Goal: Task Accomplishment & Management: Manage account settings

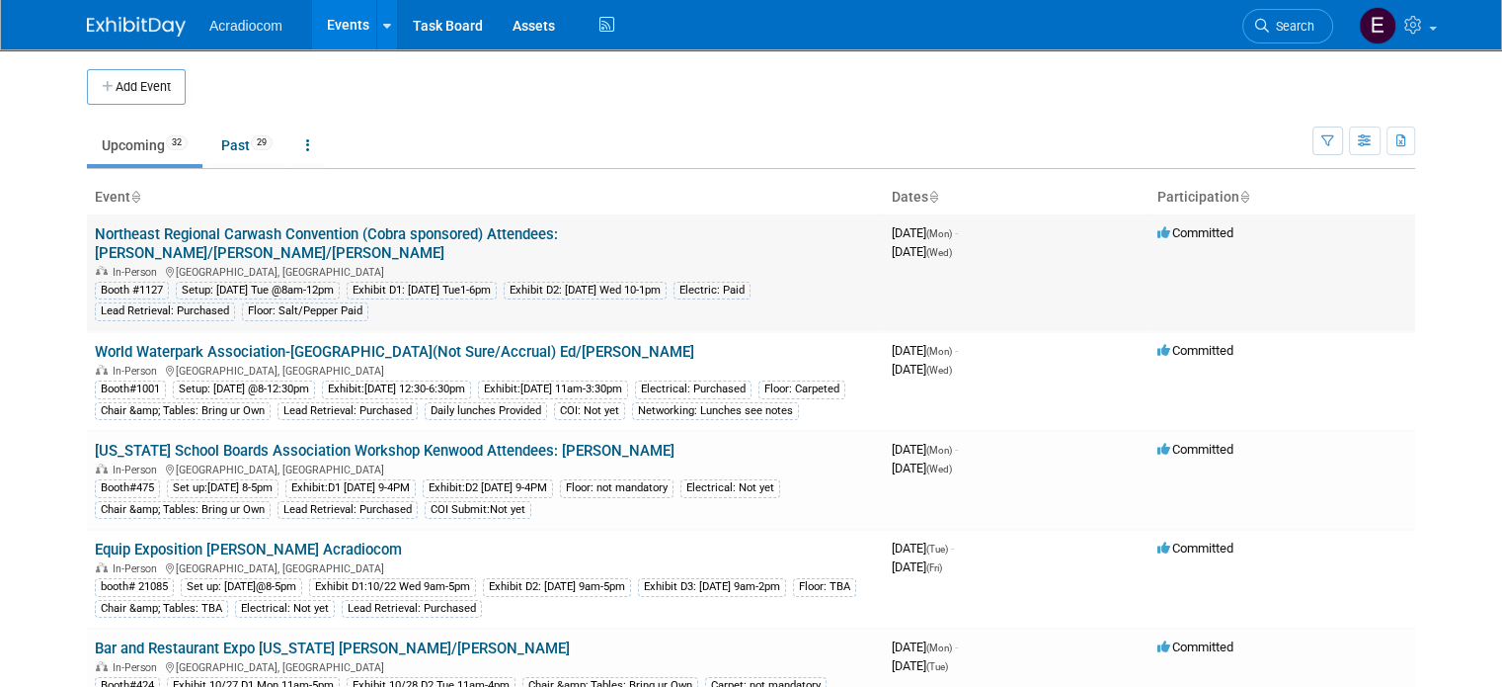
click at [523, 228] on link "Northeast Regional Carwash Convention (Cobra sponsored) Attendees: [PERSON_NAME…" at bounding box center [326, 243] width 463 height 37
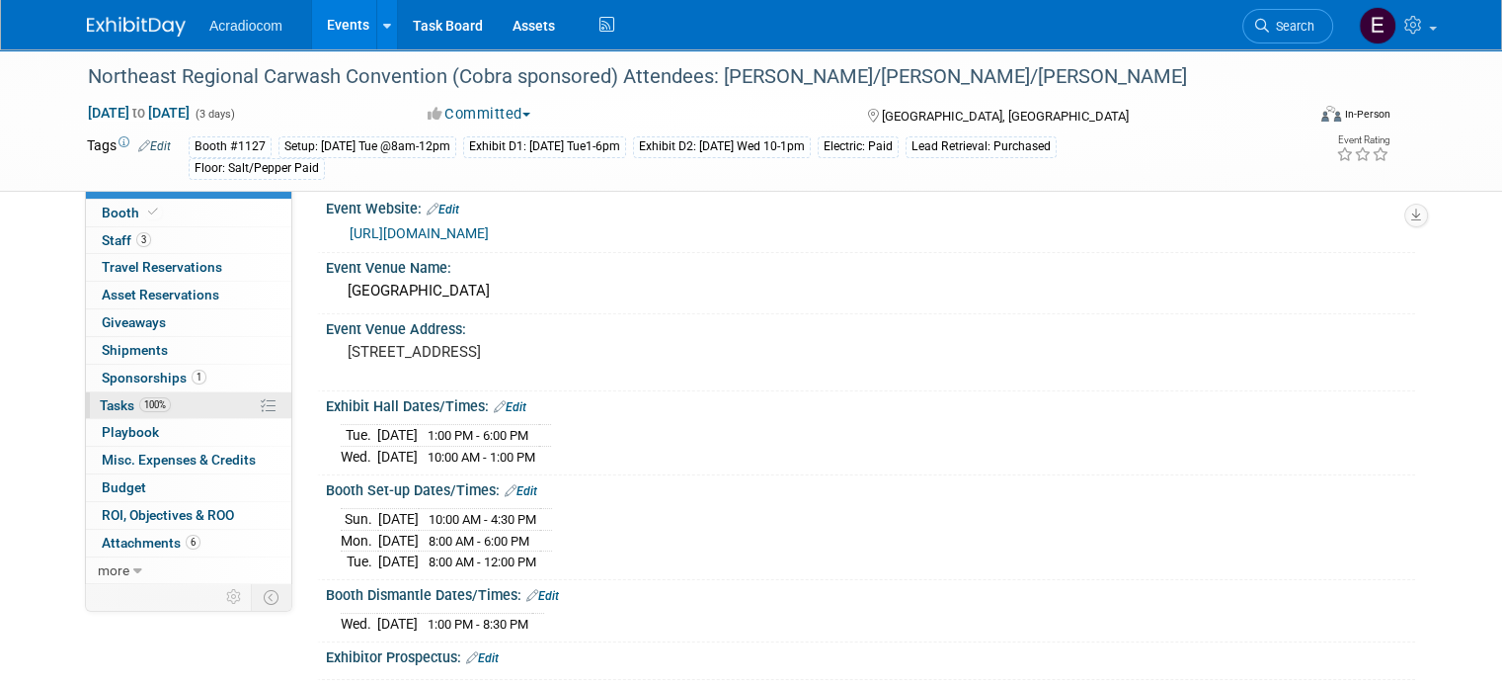
click at [122, 410] on span "Tasks 100%" at bounding box center [135, 405] width 71 height 16
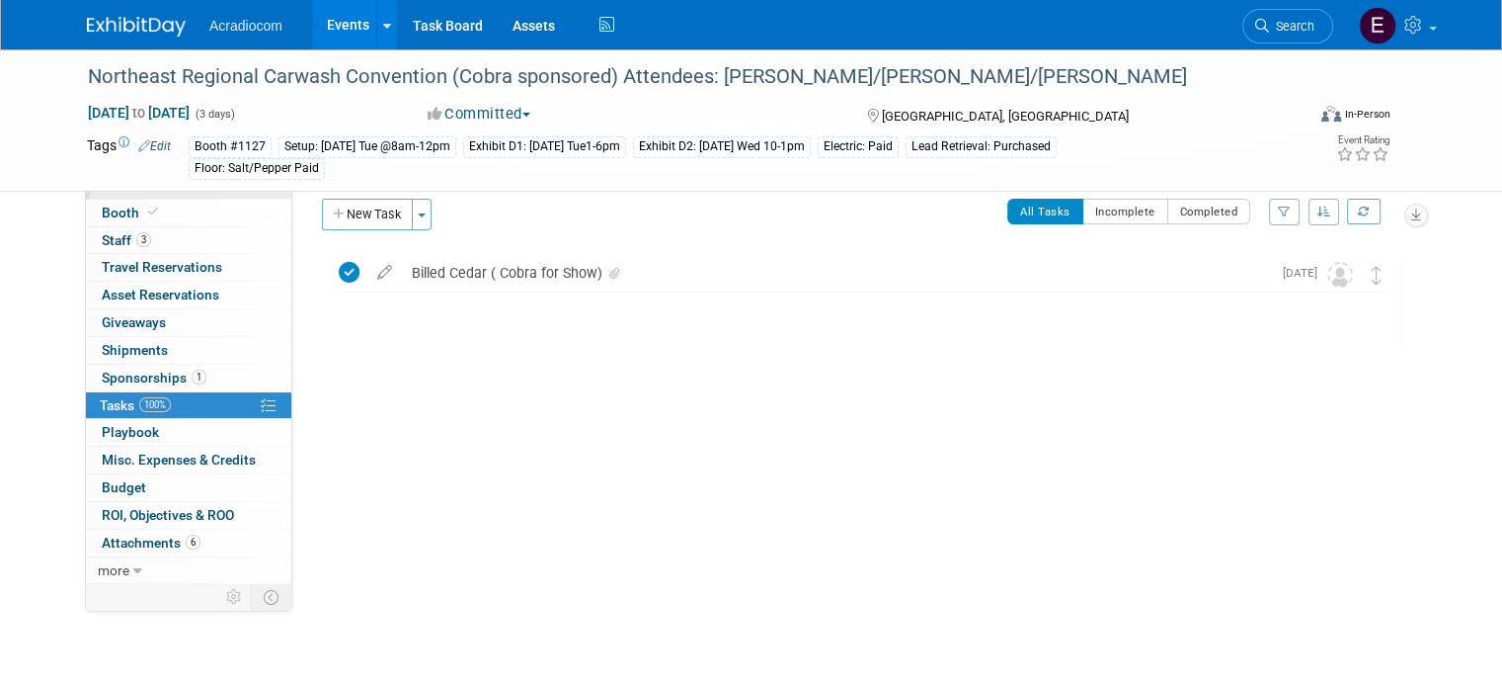
click at [225, 177] on link "Event Information" at bounding box center [188, 185] width 205 height 27
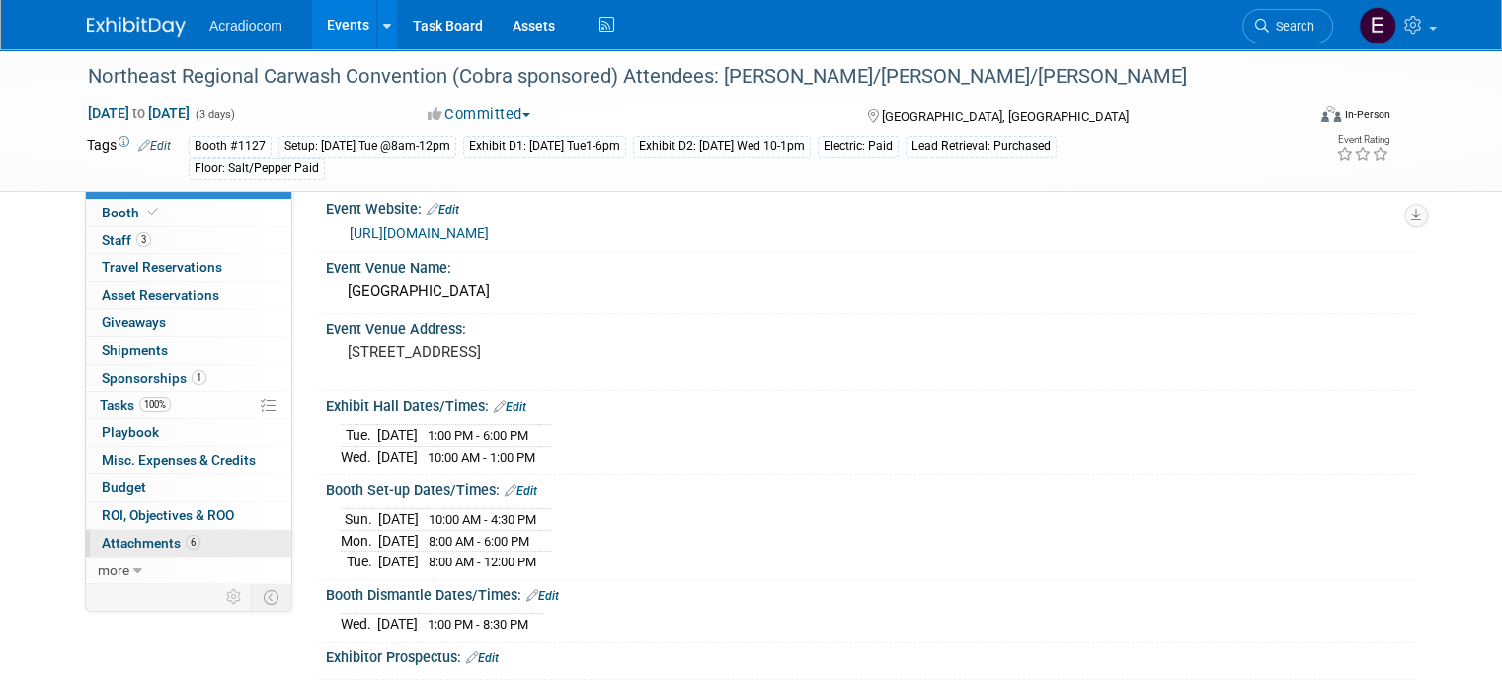
click at [129, 529] on link "6 Attachments 6" at bounding box center [188, 542] width 205 height 27
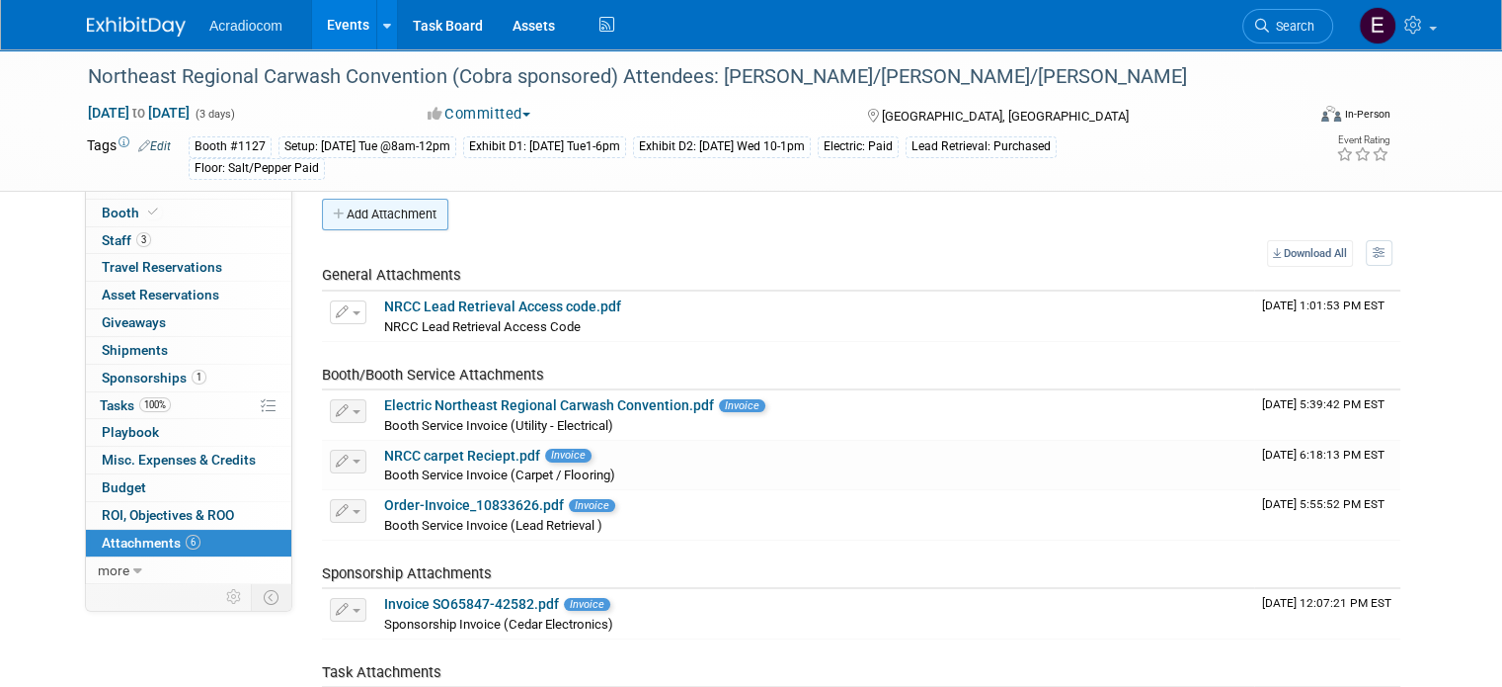
click at [413, 214] on button "Add Attachment" at bounding box center [385, 215] width 126 height 32
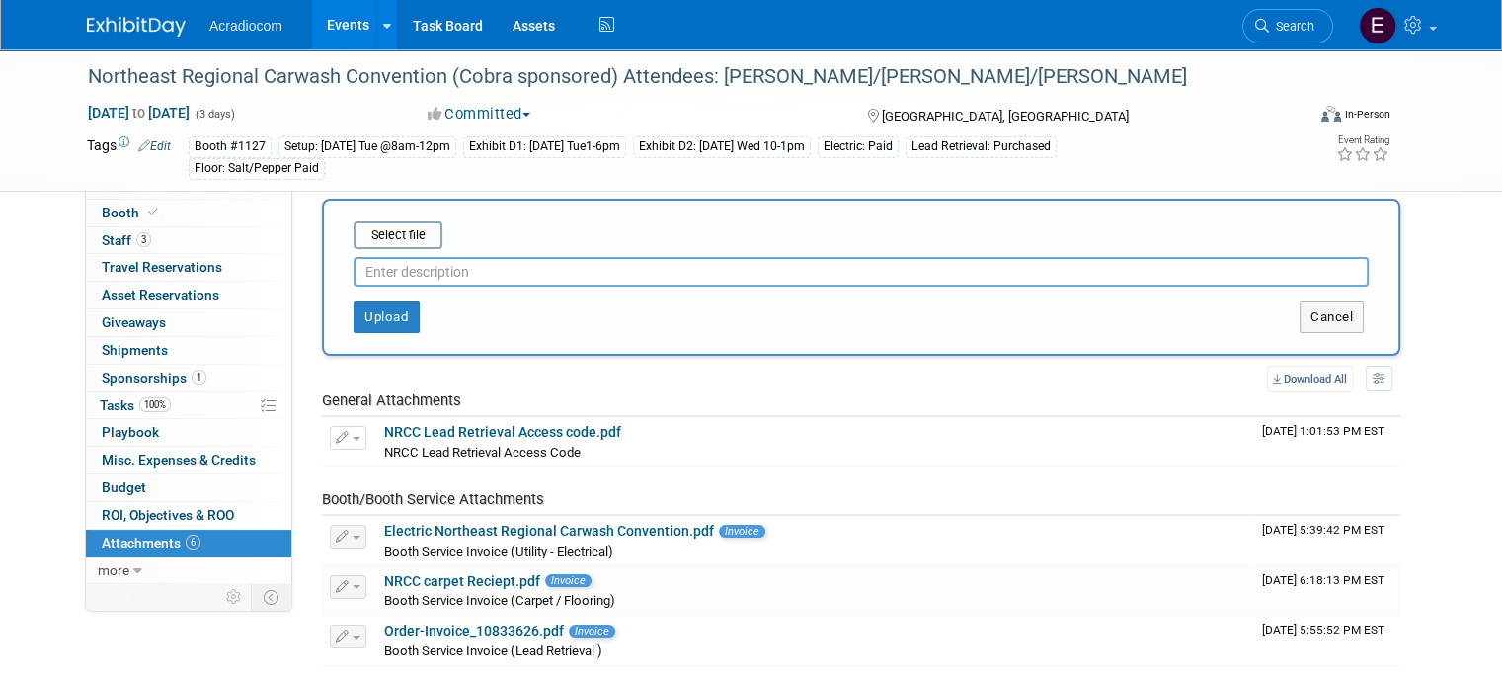
click at [401, 262] on input "text" at bounding box center [861, 272] width 1015 height 30
type input "COI"
click at [393, 239] on input "file" at bounding box center [322, 235] width 235 height 24
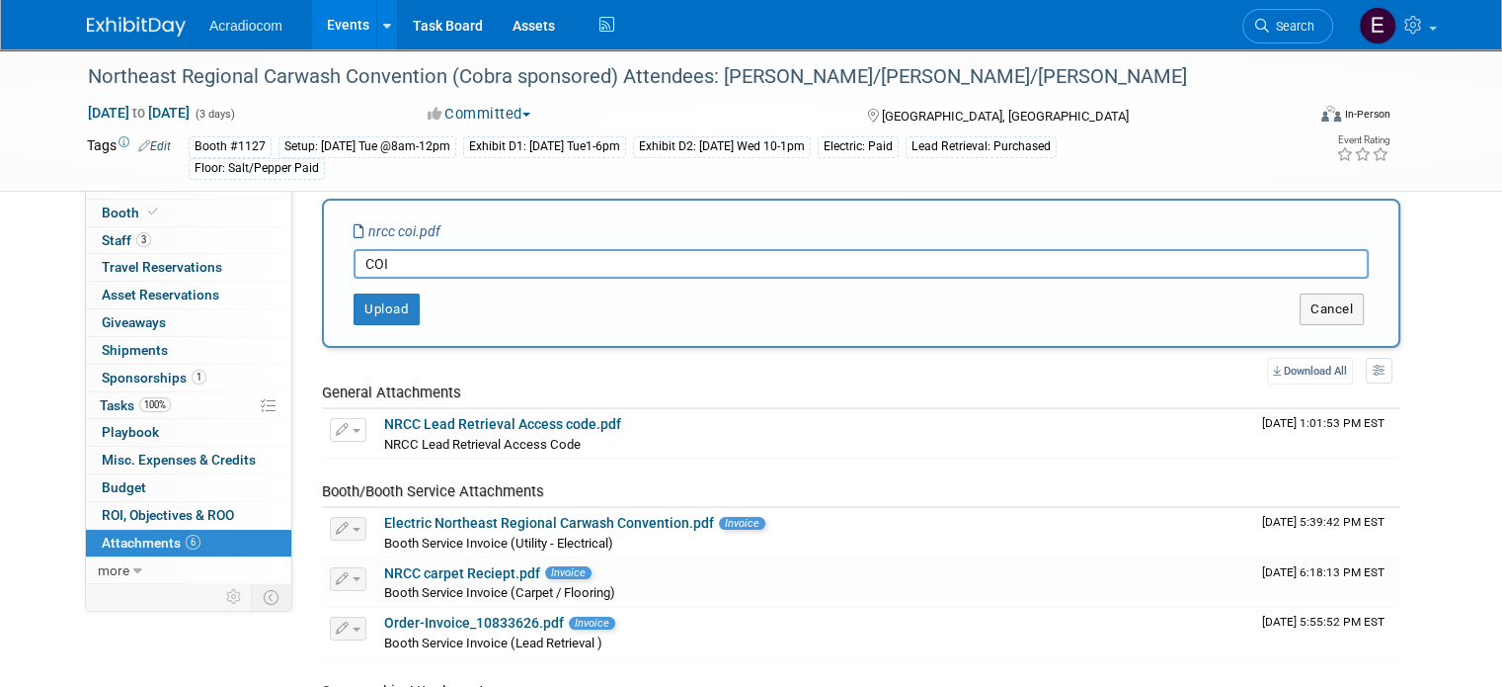
click at [389, 233] on icon "nrcc coi.pdf" at bounding box center [397, 231] width 87 height 16
click at [383, 304] on button "Upload" at bounding box center [387, 309] width 66 height 32
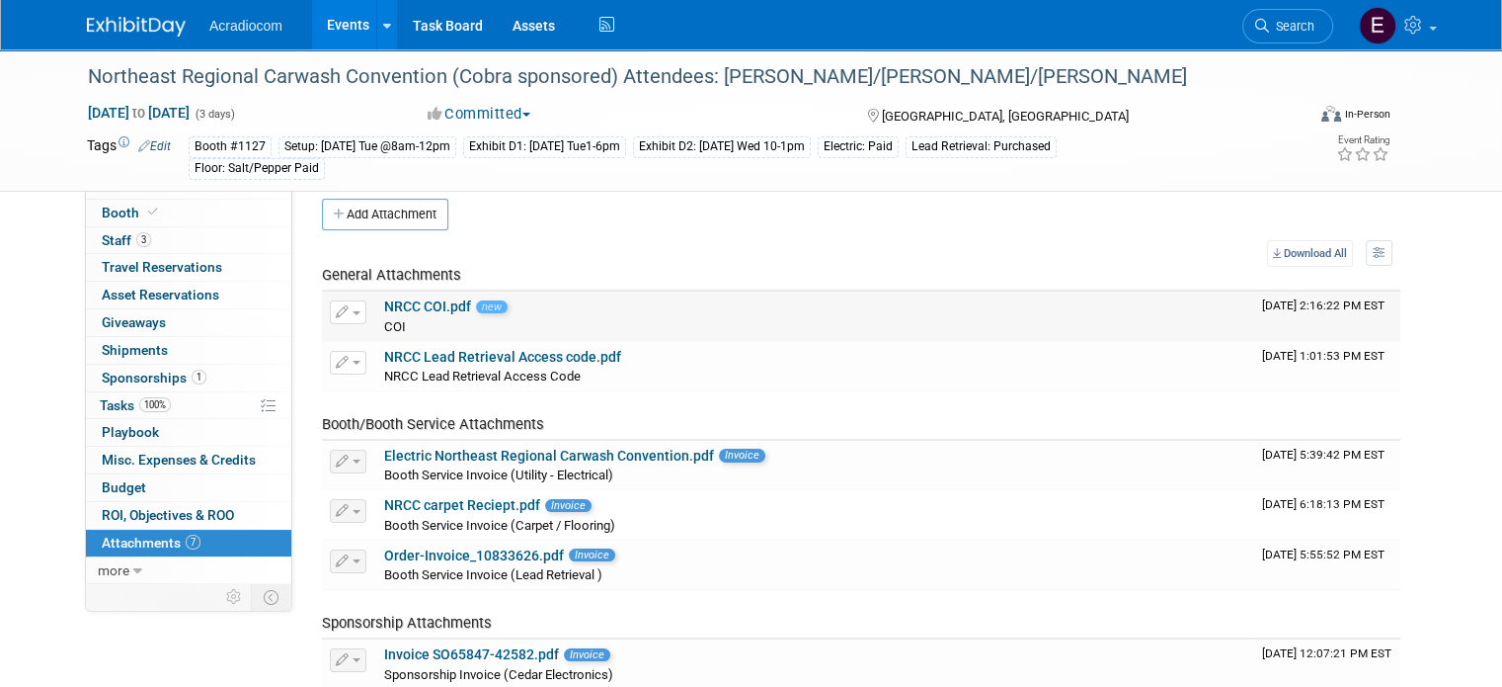
click at [399, 302] on link "NRCC COI.pdf" at bounding box center [427, 306] width 87 height 16
click at [146, 34] on img at bounding box center [136, 27] width 99 height 20
